Goal: Task Accomplishment & Management: Manage account settings

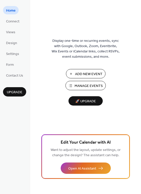
click at [86, 84] on span "Manage Events" at bounding box center [89, 86] width 28 height 5
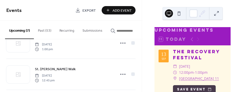
scroll to position [76, 0]
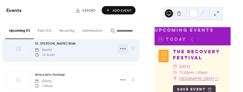
click at [122, 48] on icon at bounding box center [123, 48] width 8 height 8
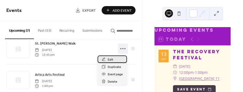
click at [108, 59] on span "Edit" at bounding box center [111, 59] width 6 height 5
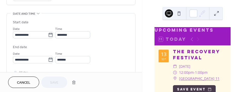
scroll to position [151, 0]
click at [67, 34] on input "********" at bounding box center [72, 34] width 35 height 7
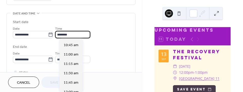
scroll to position [375, 0]
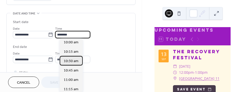
click at [69, 59] on span "10:30 am" at bounding box center [71, 60] width 15 height 5
type input "********"
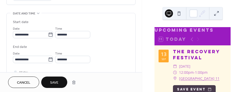
click at [53, 80] on span "Save" at bounding box center [54, 82] width 8 height 5
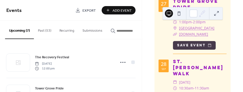
scroll to position [101, 0]
